Goal: Transaction & Acquisition: Purchase product/service

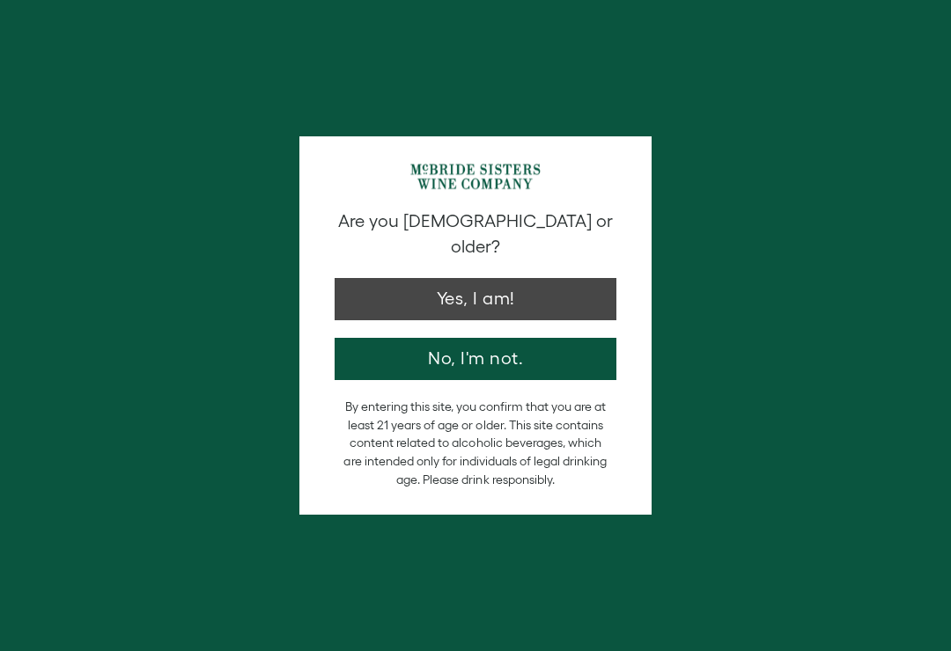
click at [539, 278] on button "Yes, I am!" at bounding box center [476, 299] width 282 height 42
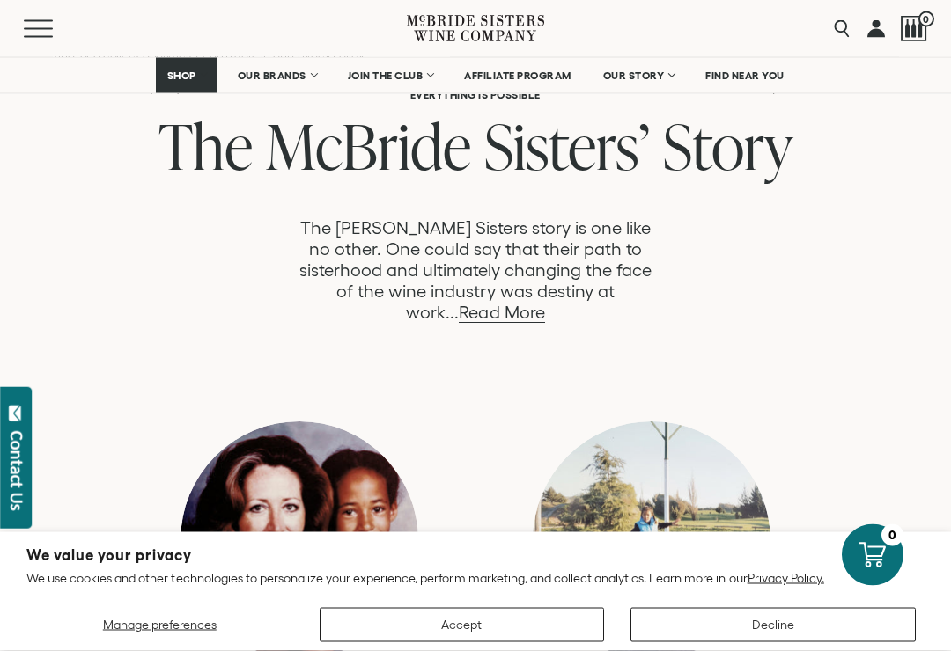
scroll to position [910, 0]
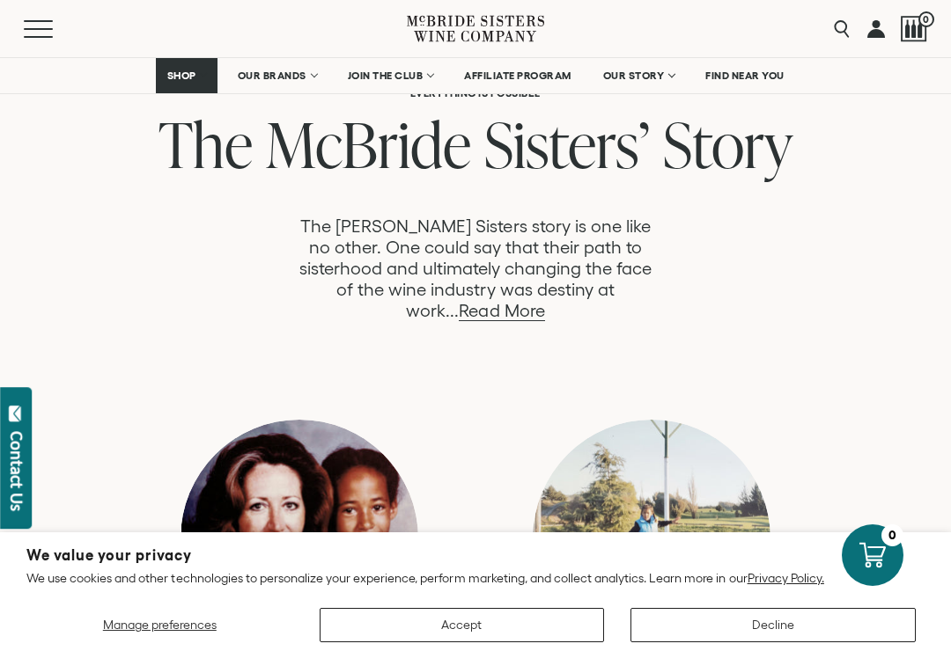
click at [544, 301] on link "Read More" at bounding box center [501, 311] width 85 height 20
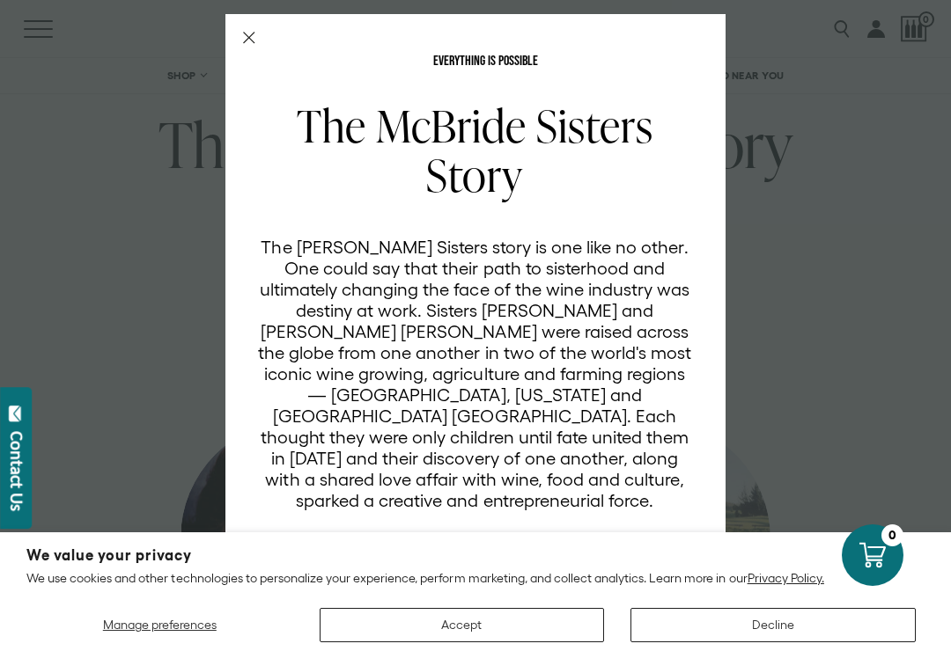
click at [788, 618] on button "Decline" at bounding box center [772, 625] width 285 height 34
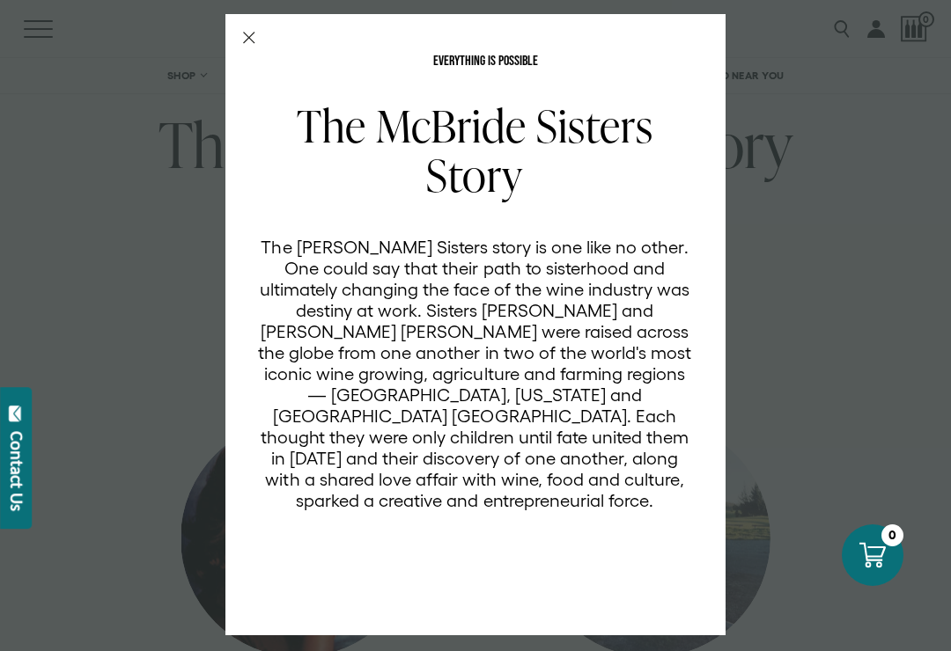
click at [254, 32] on icon "Close Modal" at bounding box center [249, 38] width 12 height 12
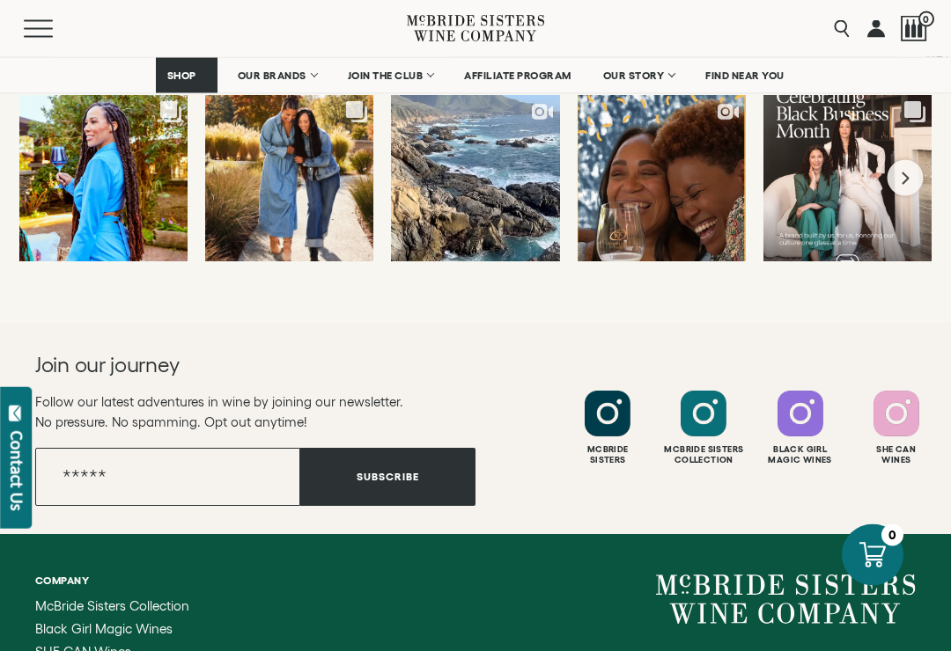
scroll to position [9623, 0]
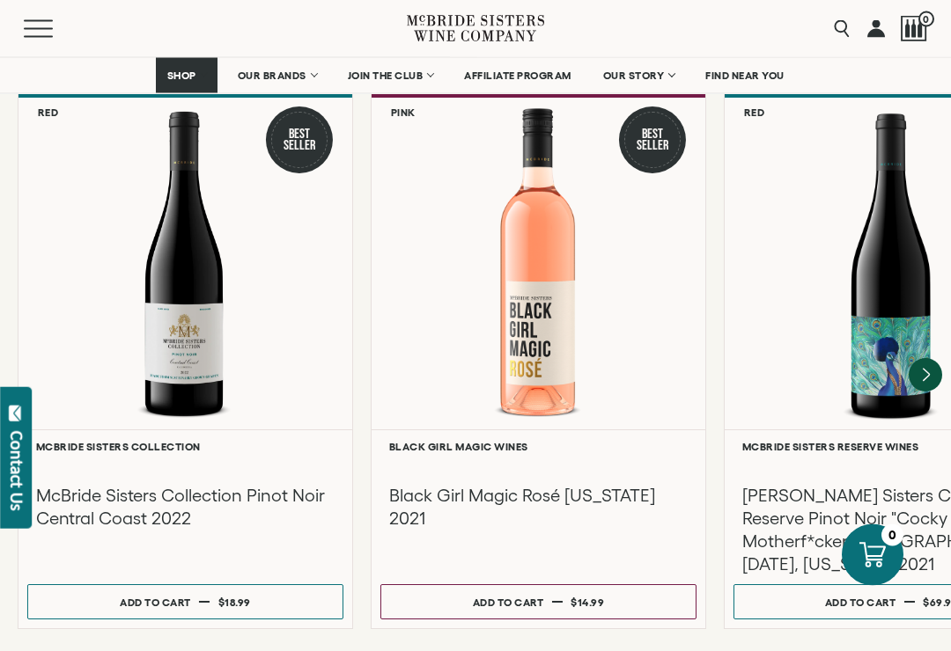
scroll to position [2419, 0]
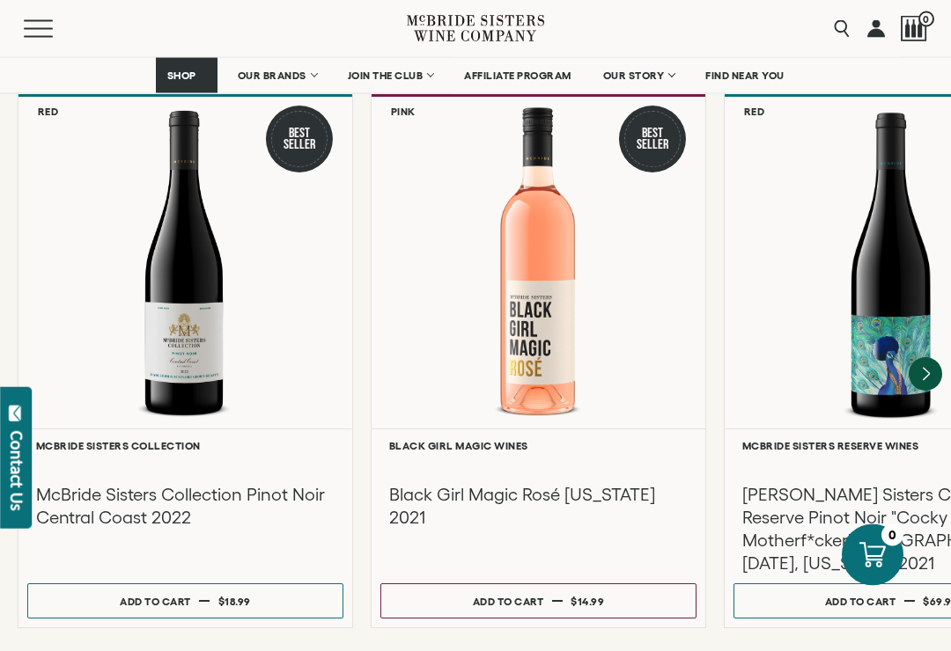
click at [938, 358] on icon "Next" at bounding box center [925, 374] width 33 height 33
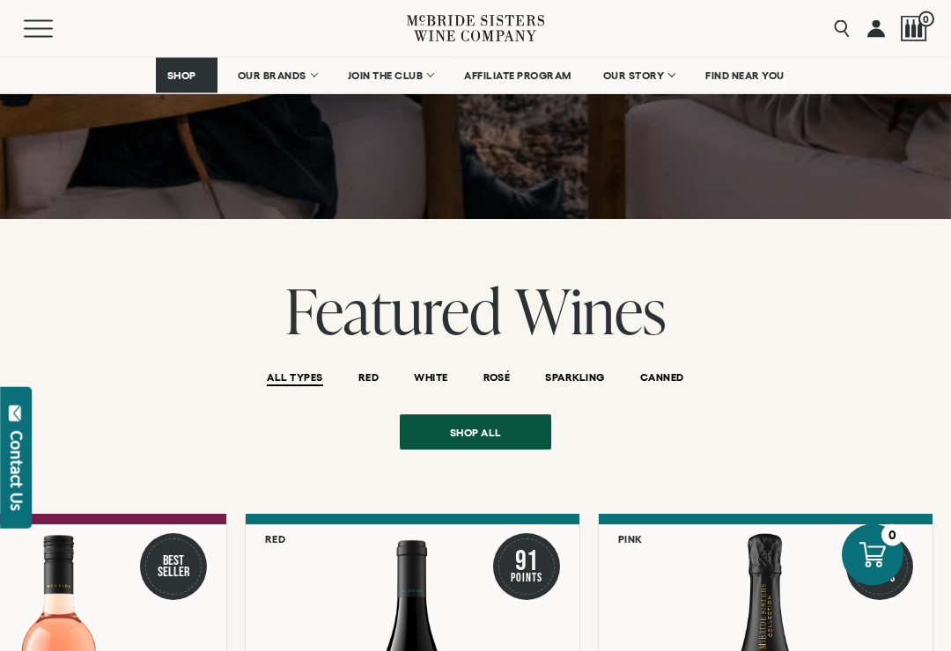
scroll to position [1992, 0]
click at [482, 416] on span "Shop all" at bounding box center [476, 433] width 114 height 34
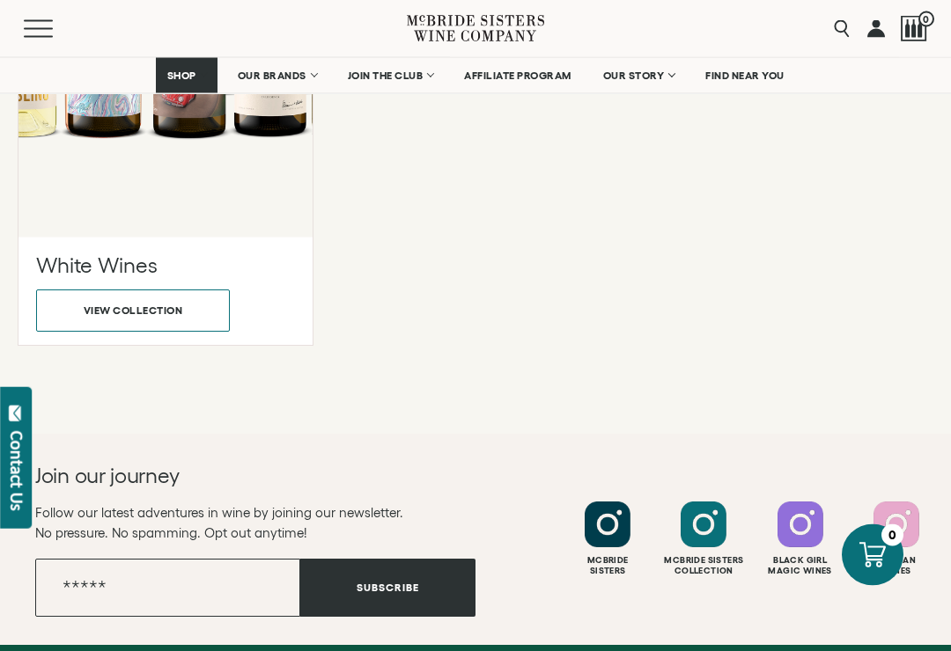
scroll to position [5466, 0]
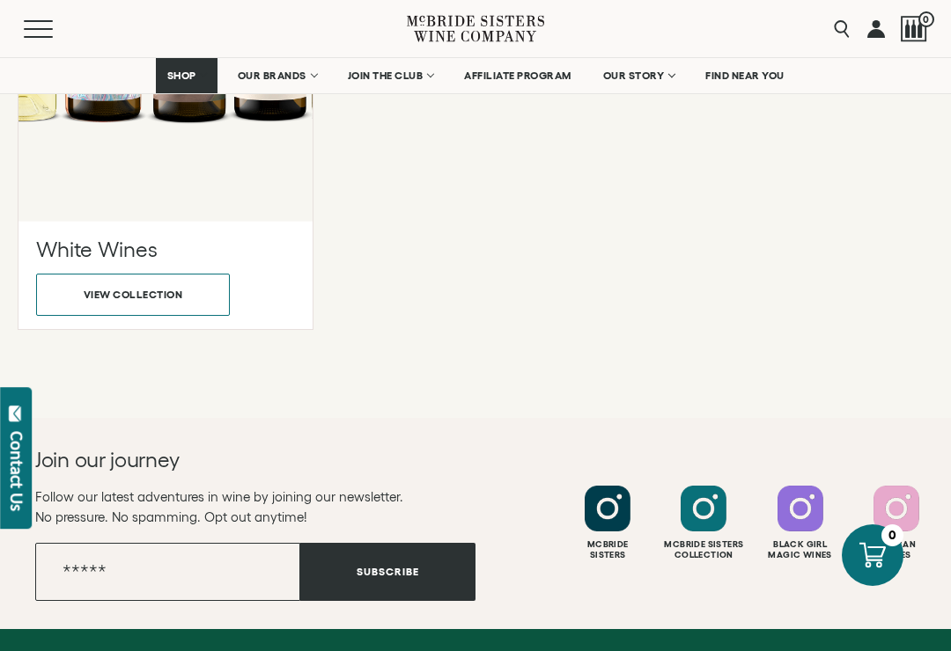
click at [196, 300] on button "View collection" at bounding box center [133, 295] width 194 height 42
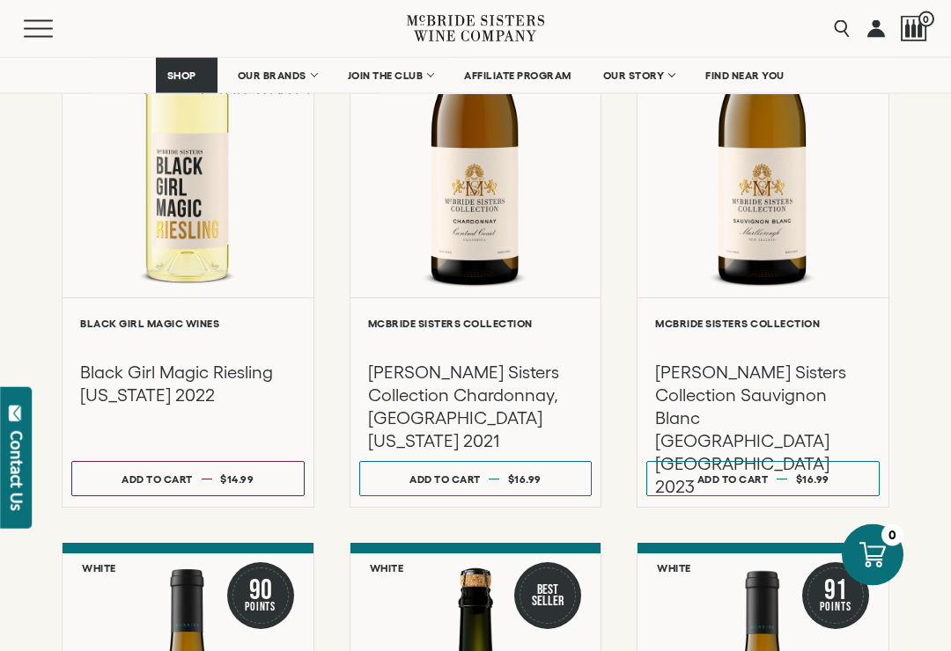
scroll to position [968, 0]
click at [173, 393] on h3 "Black Girl Magic Riesling California 2022" at bounding box center [188, 384] width 216 height 46
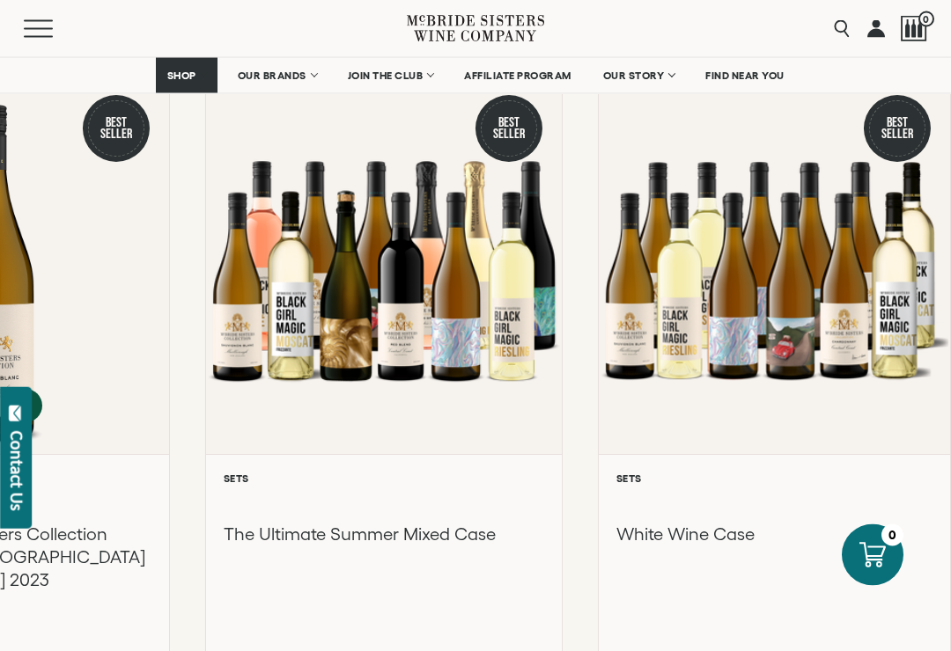
scroll to position [1561, 0]
